Goal: Ask a question

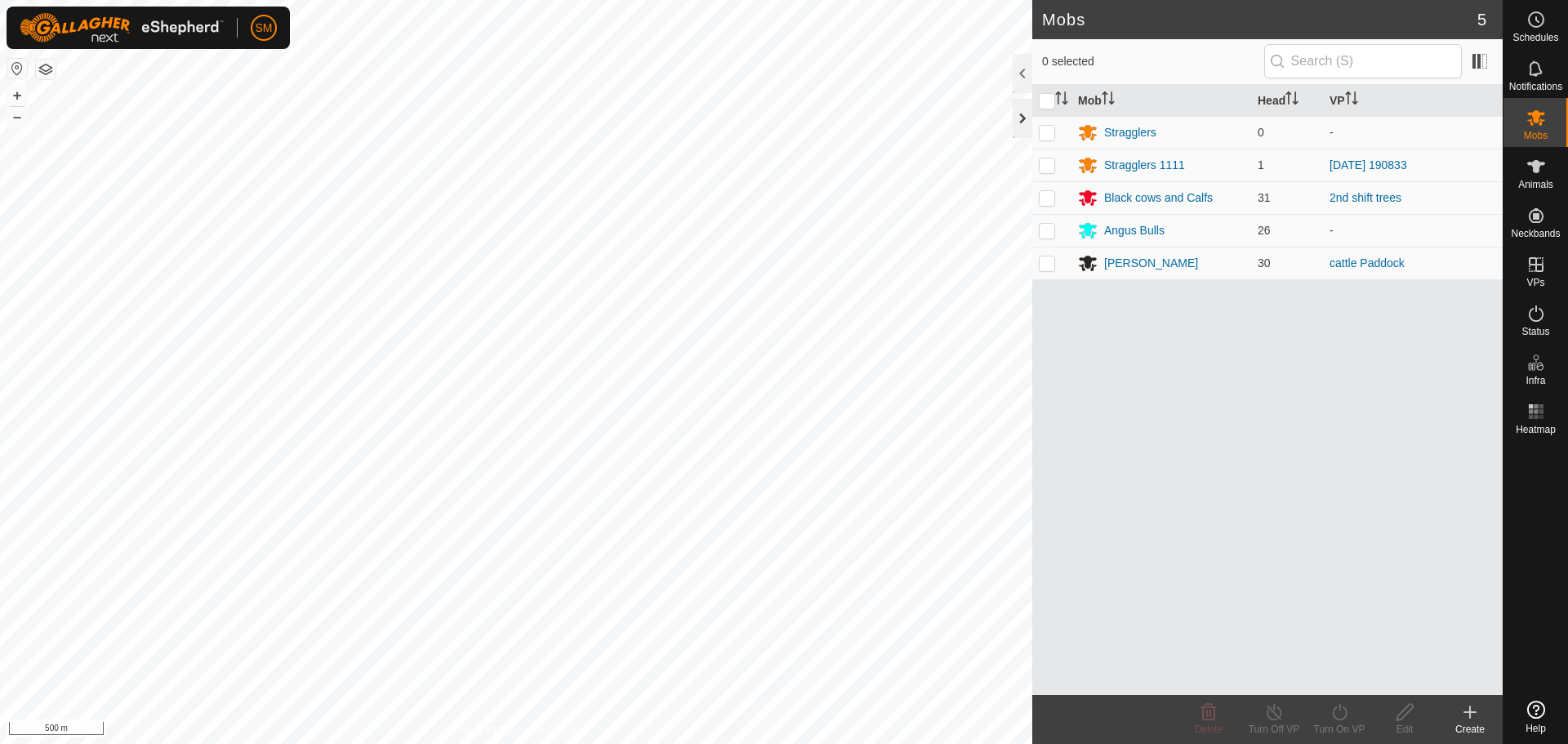
click at [1016, 123] on div at bounding box center [1022, 118] width 20 height 39
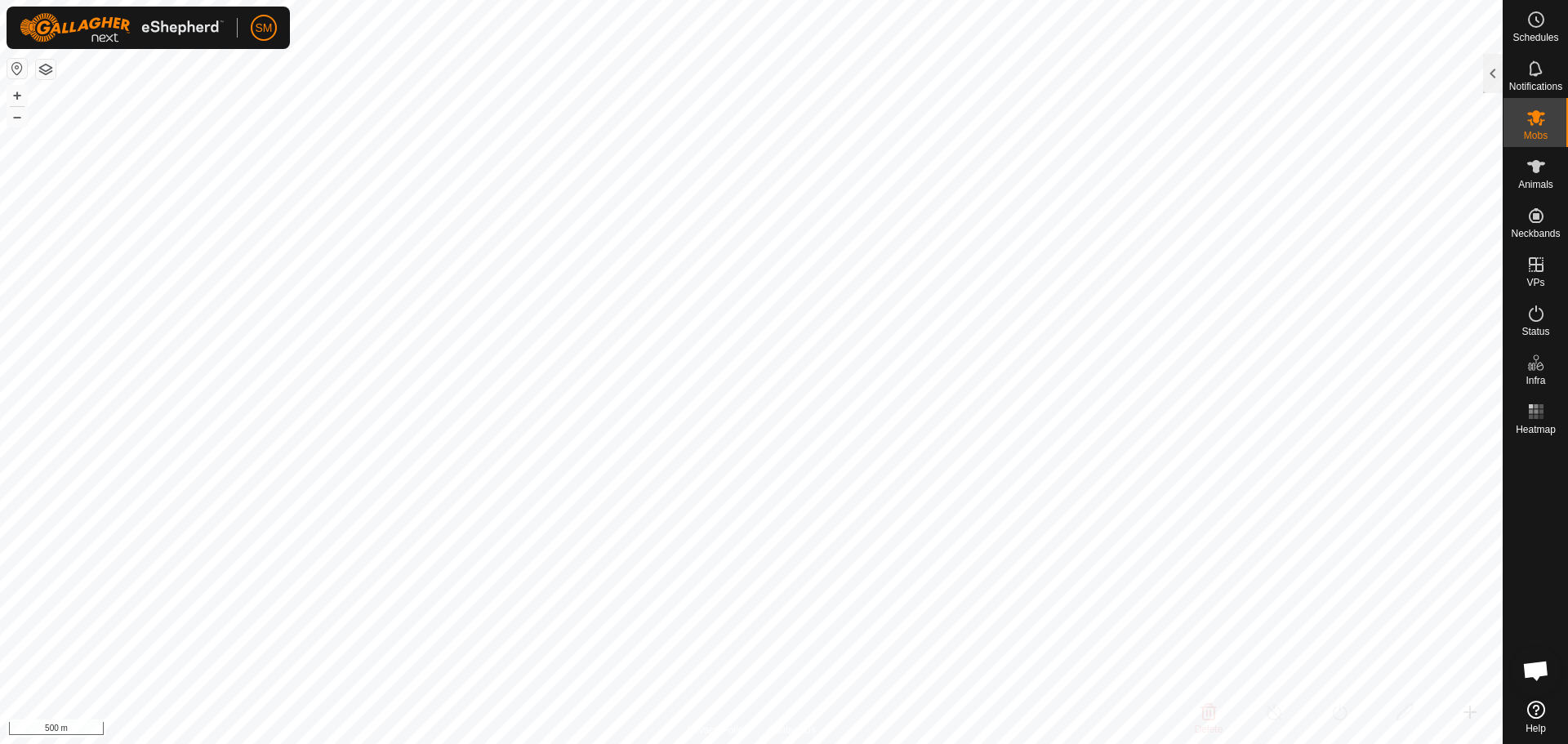
scroll to position [985, 0]
click at [1540, 664] on span "Open chat" at bounding box center [1535, 671] width 27 height 23
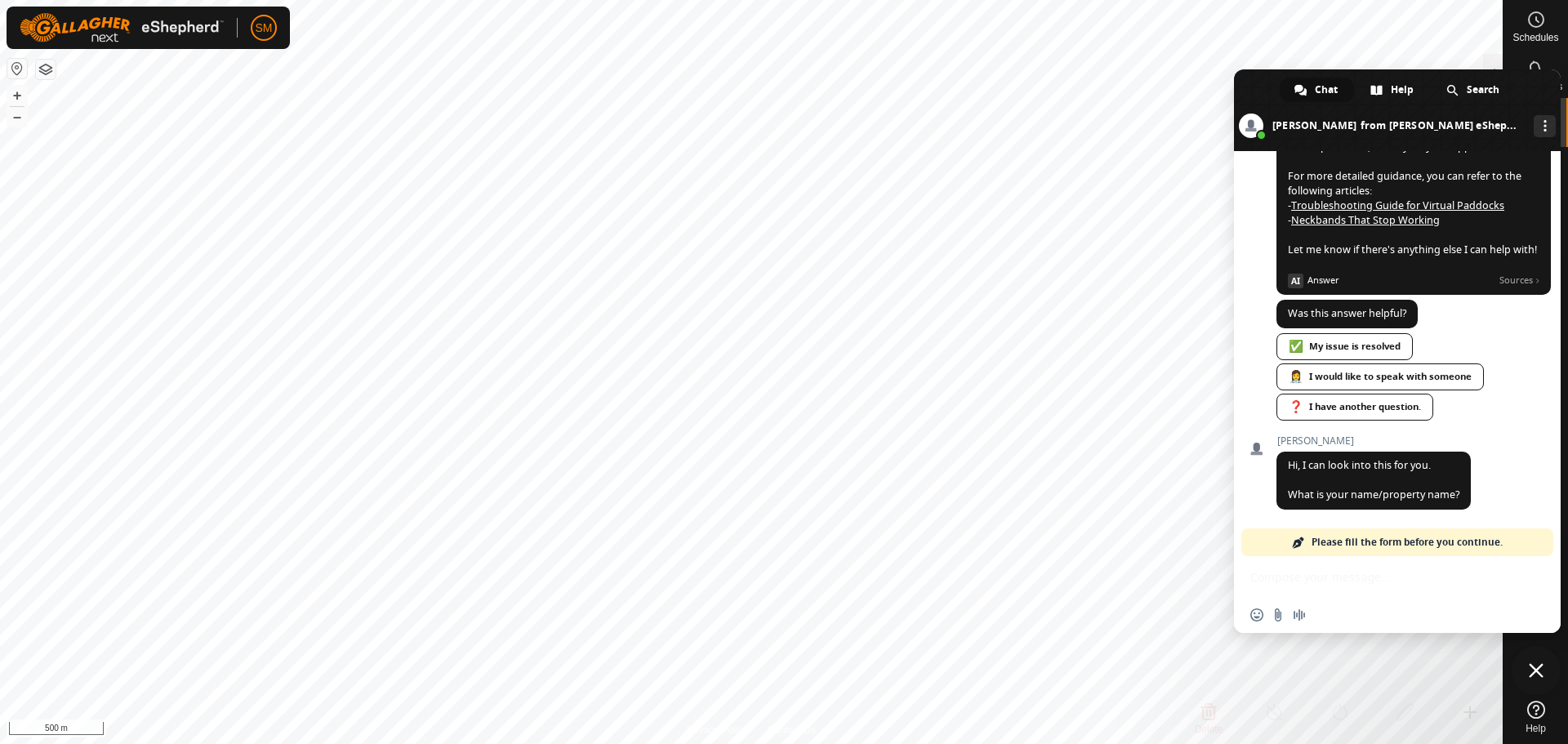
click at [1331, 580] on div "Insert an emoji Send a file Audio message" at bounding box center [1398, 594] width 327 height 76
click at [1324, 277] on span "Answer" at bounding box center [1400, 280] width 185 height 15
click at [1303, 282] on span at bounding box center [1296, 281] width 16 height 15
click at [1301, 279] on span at bounding box center [1296, 281] width 16 height 15
click at [1351, 270] on span "AI Answer Sources" at bounding box center [1413, 277] width 275 height 21
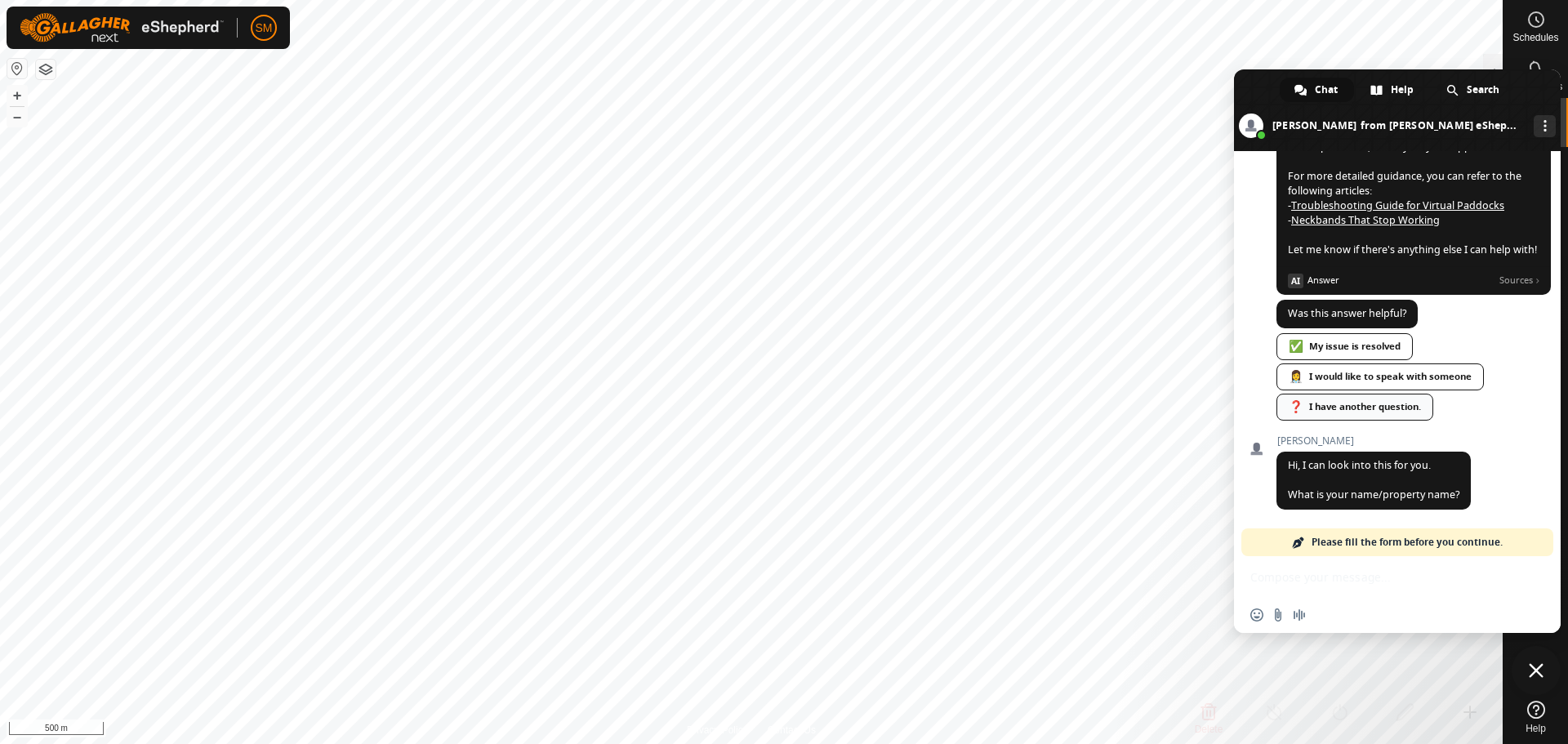
click at [1366, 407] on div "❓ I have another question." at bounding box center [1355, 407] width 157 height 27
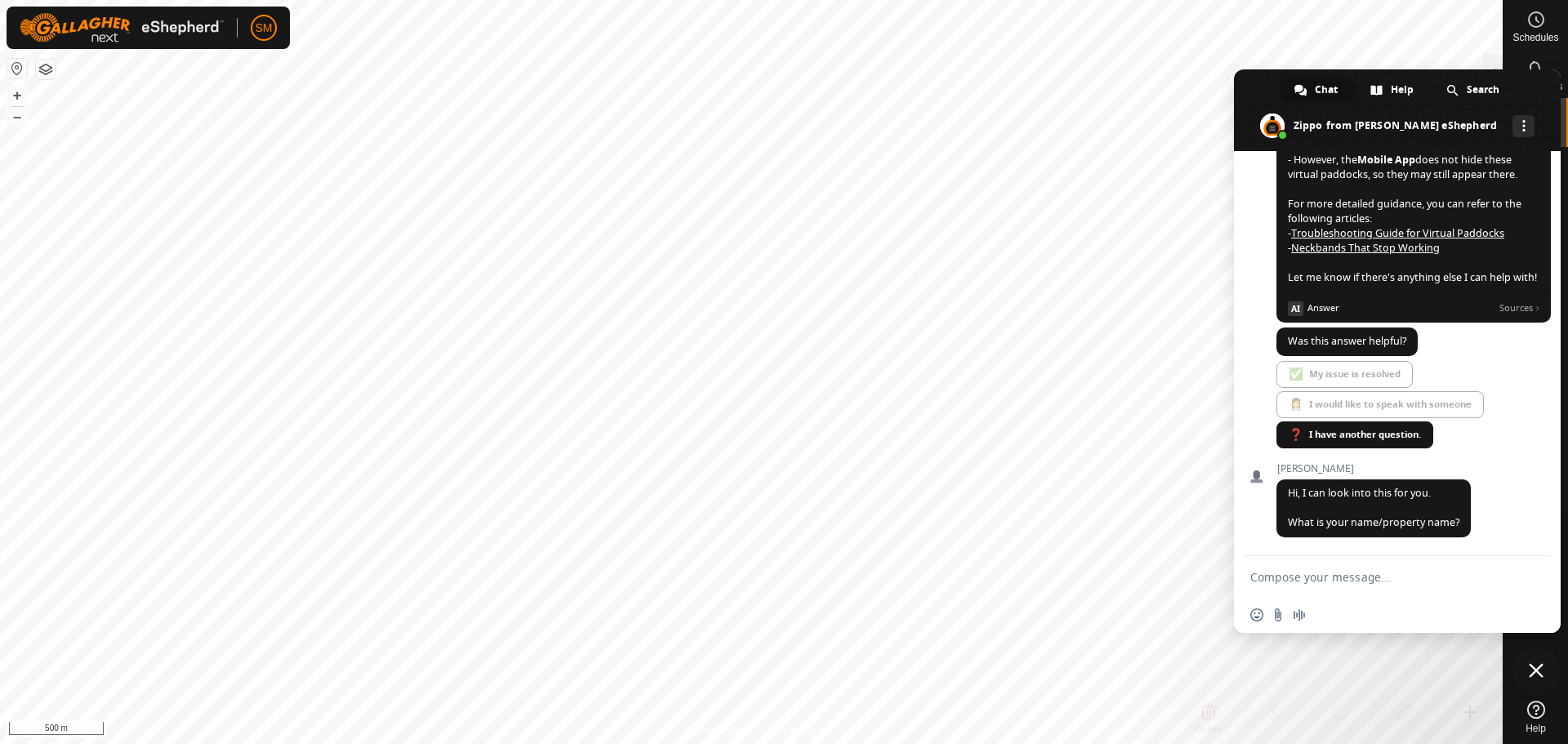
click at [1343, 583] on textarea "Compose your message..." at bounding box center [1379, 577] width 258 height 15
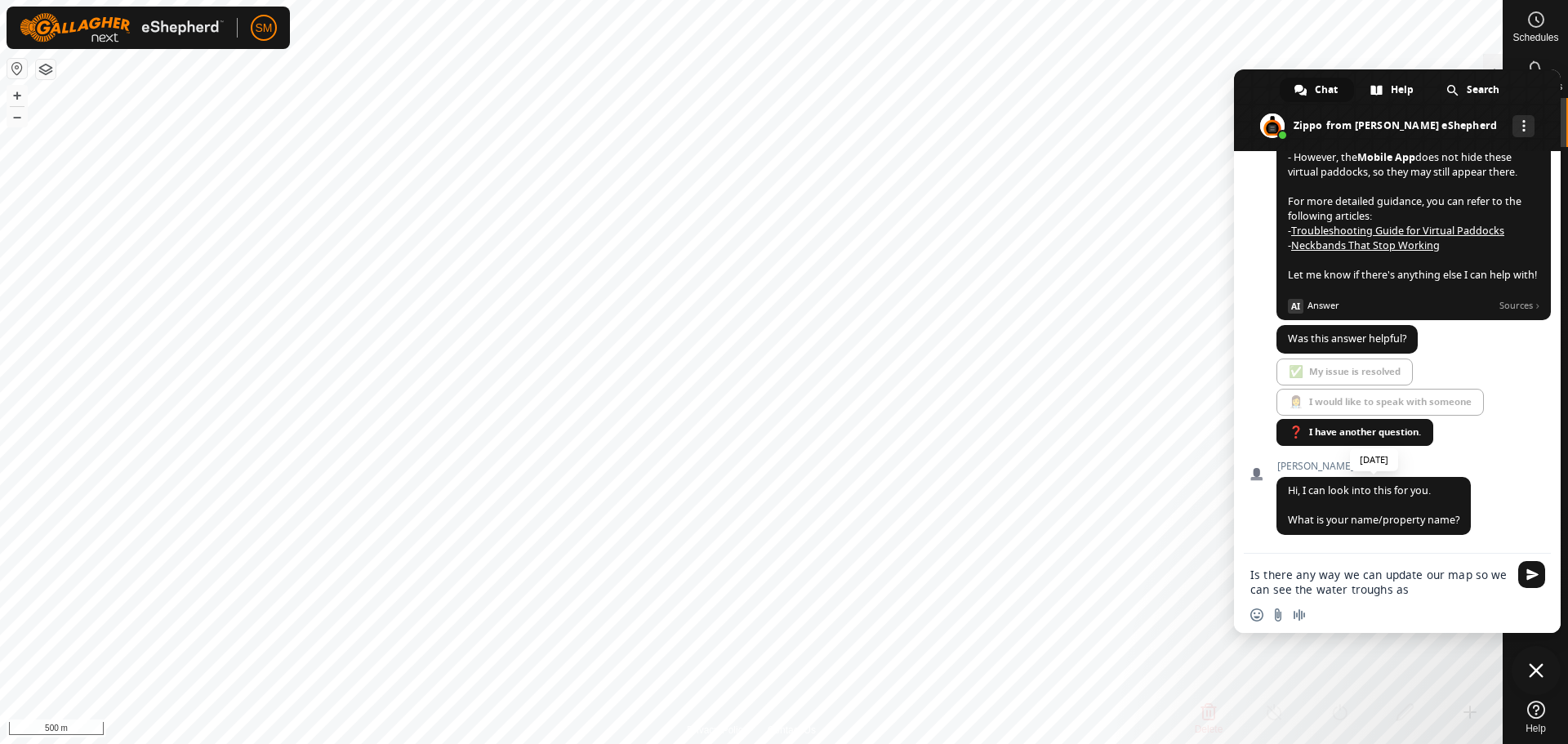
type textarea "Is there any way we can update our map so we can see the water troughs as"
drag, startPoint x: 1411, startPoint y: 589, endPoint x: 1246, endPoint y: 563, distance: 167.0
click at [1246, 563] on div "Is there any way we can update our map so we can see the water troughs as" at bounding box center [1398, 576] width 327 height 47
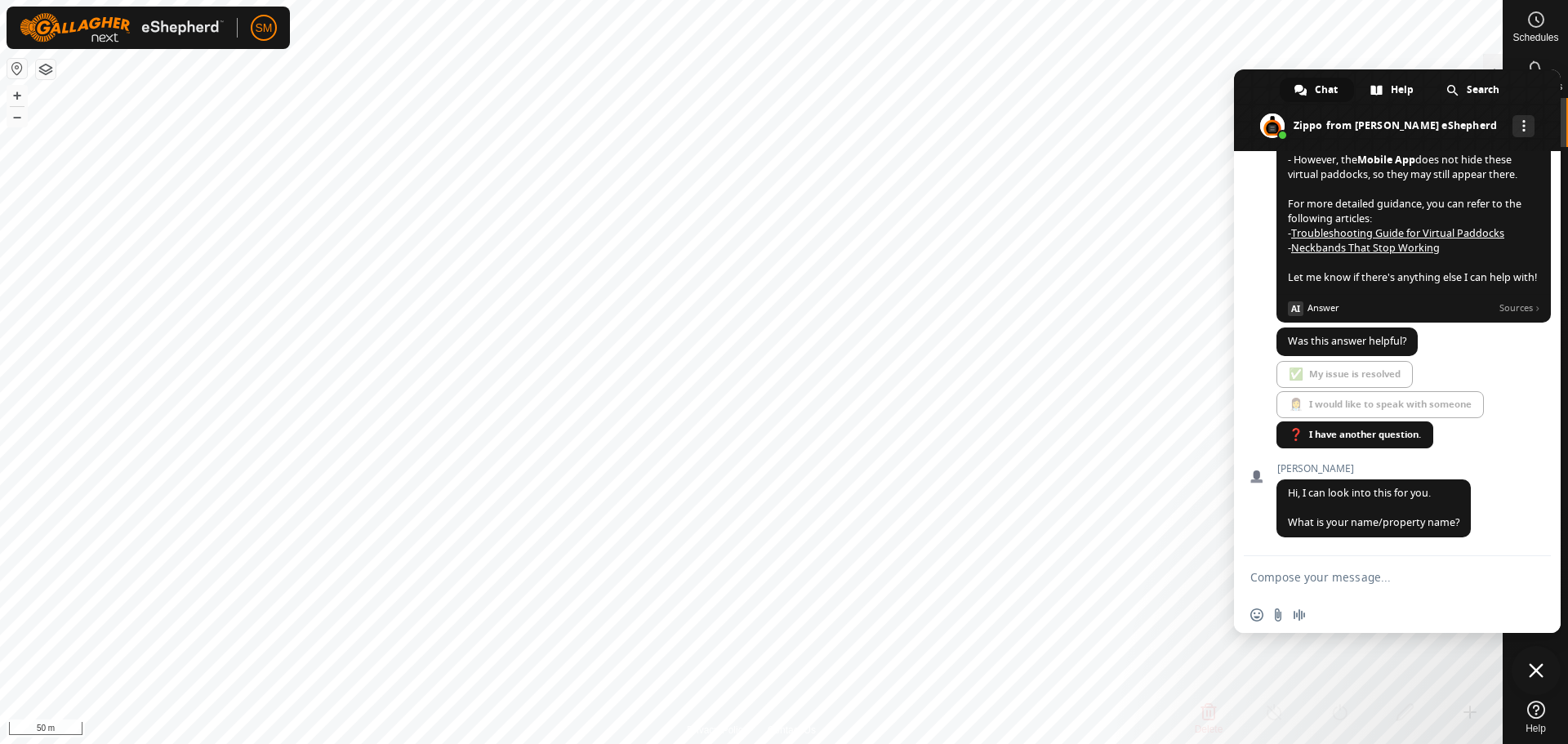
click at [1534, 669] on span "Close chat" at bounding box center [1536, 670] width 15 height 15
